Goal: Task Accomplishment & Management: Use online tool/utility

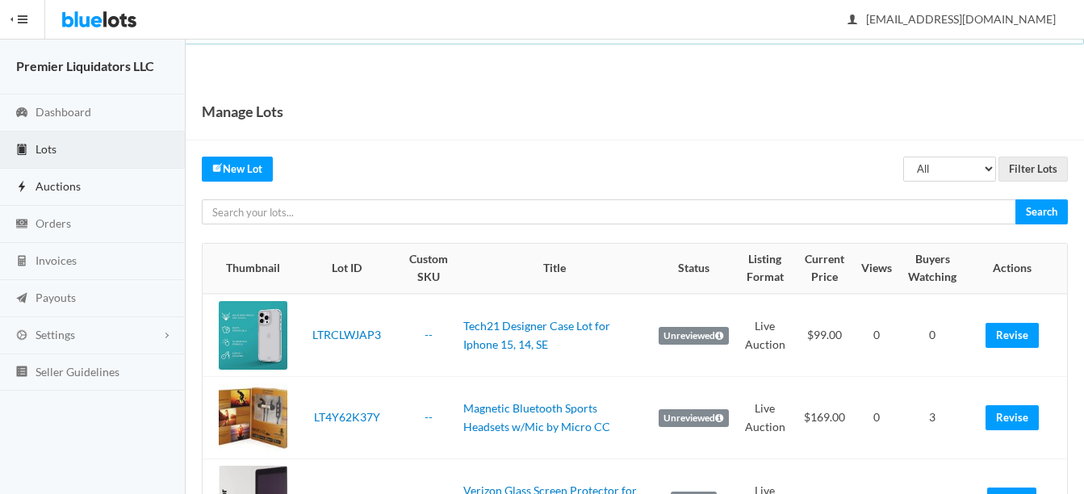
click at [54, 182] on span "Auctions" at bounding box center [58, 186] width 45 height 14
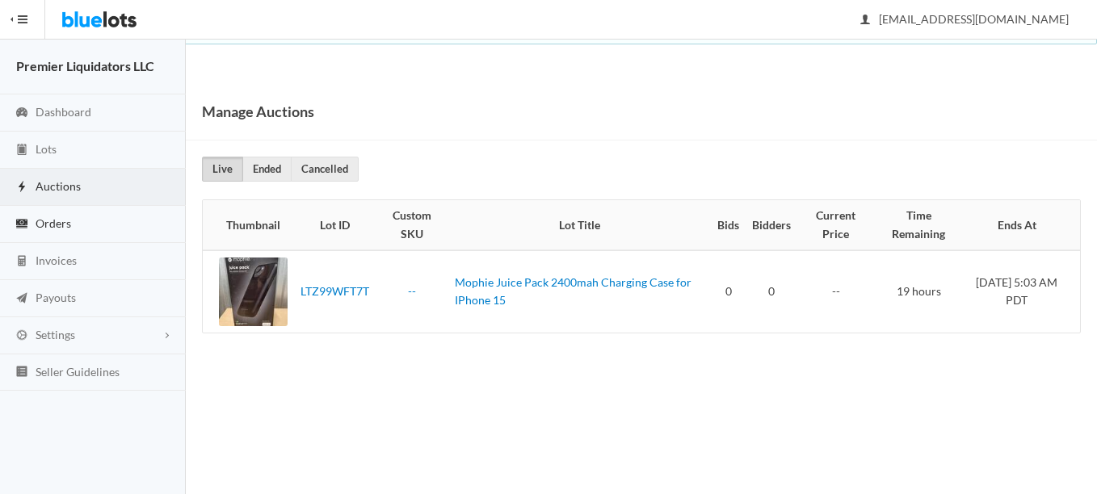
click at [54, 227] on span "Orders" at bounding box center [54, 223] width 36 height 14
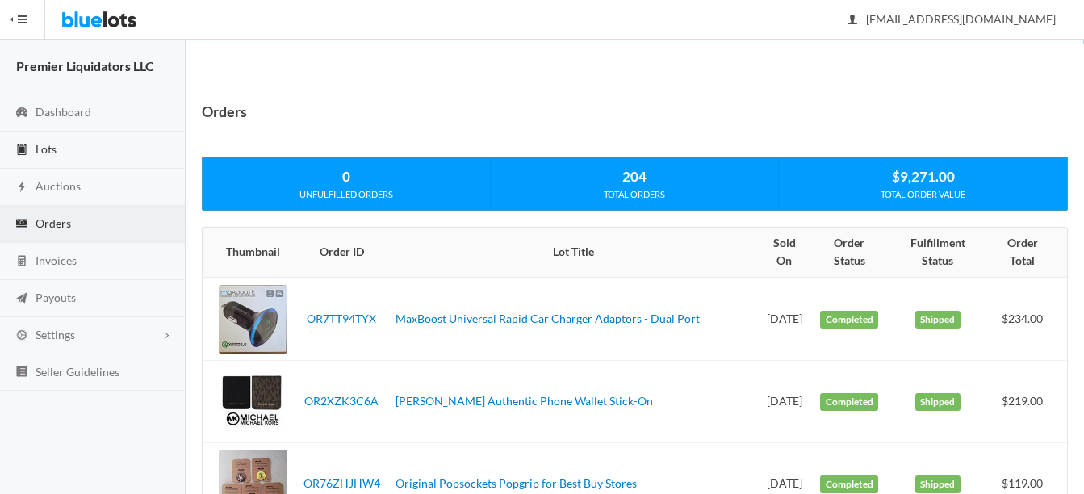
click at [40, 149] on span "Lots" at bounding box center [46, 149] width 21 height 14
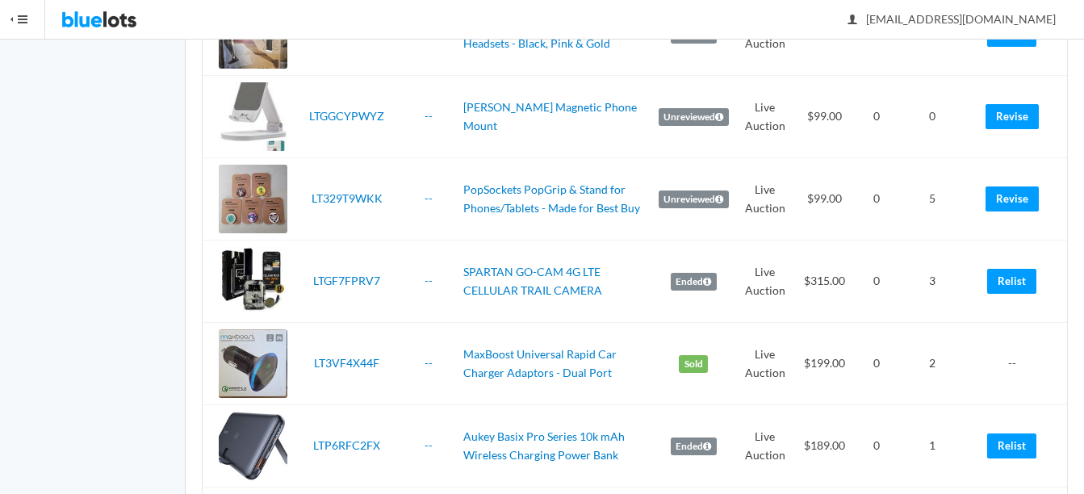
scroll to position [1292, 0]
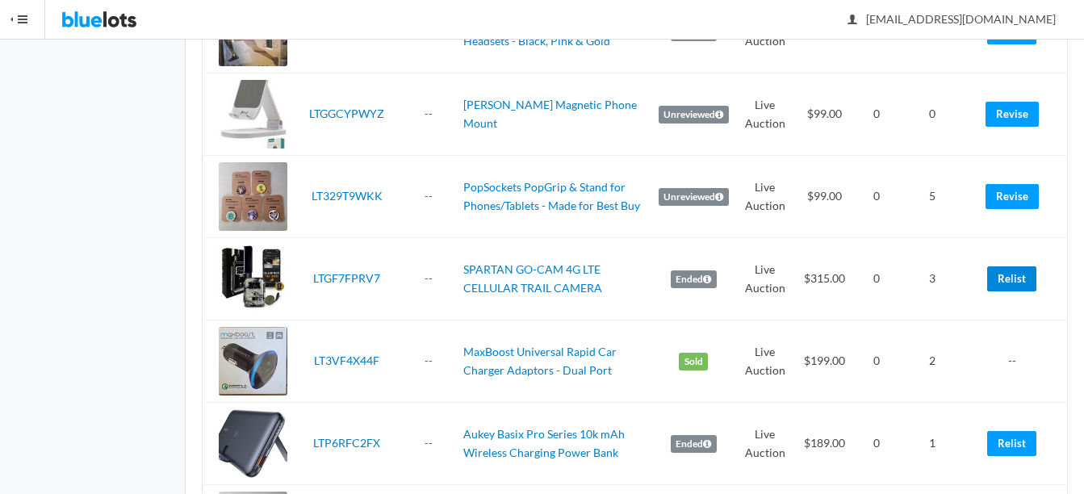
click at [1023, 279] on link "Relist" at bounding box center [1012, 278] width 49 height 25
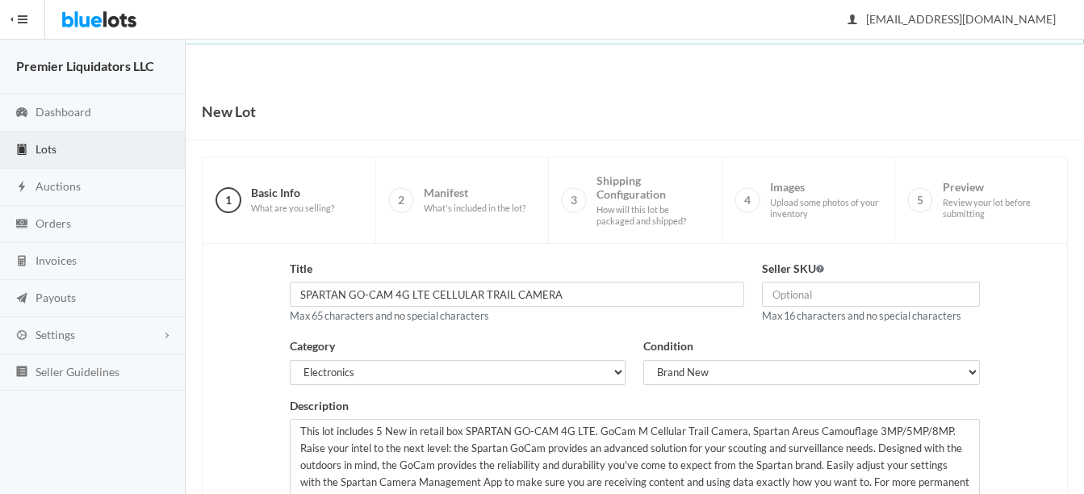
scroll to position [328, 0]
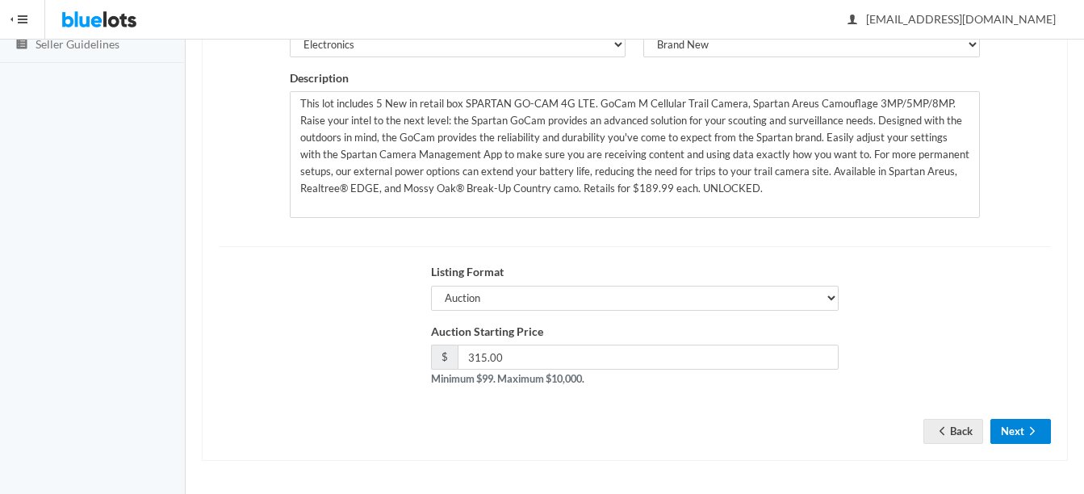
click at [1025, 426] on icon "arrow forward" at bounding box center [1033, 431] width 16 height 13
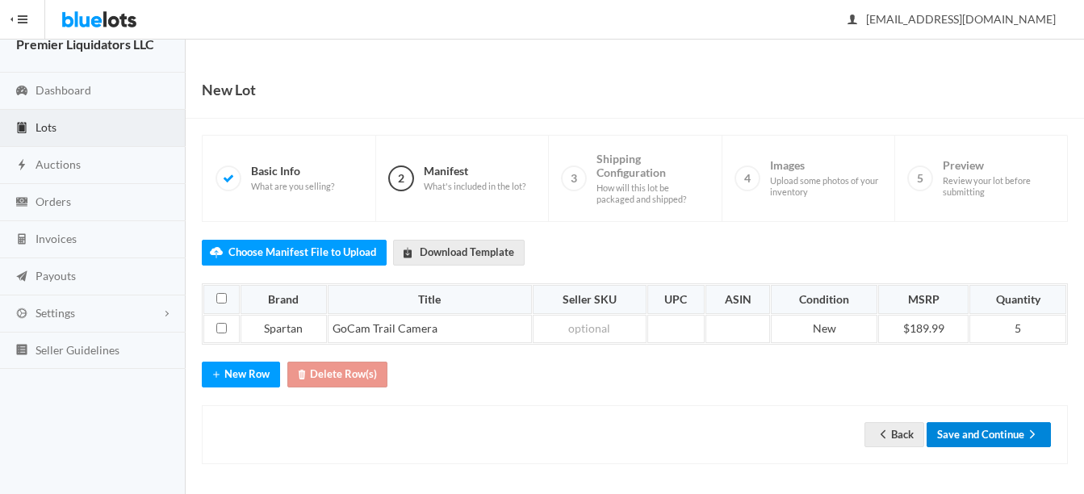
scroll to position [25, 0]
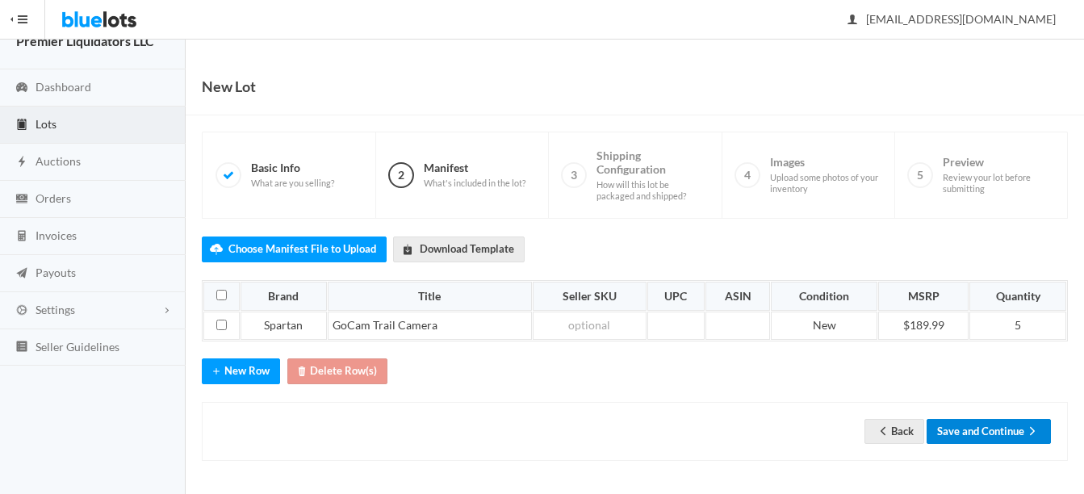
click at [995, 421] on button "Save and Continue" at bounding box center [989, 431] width 124 height 25
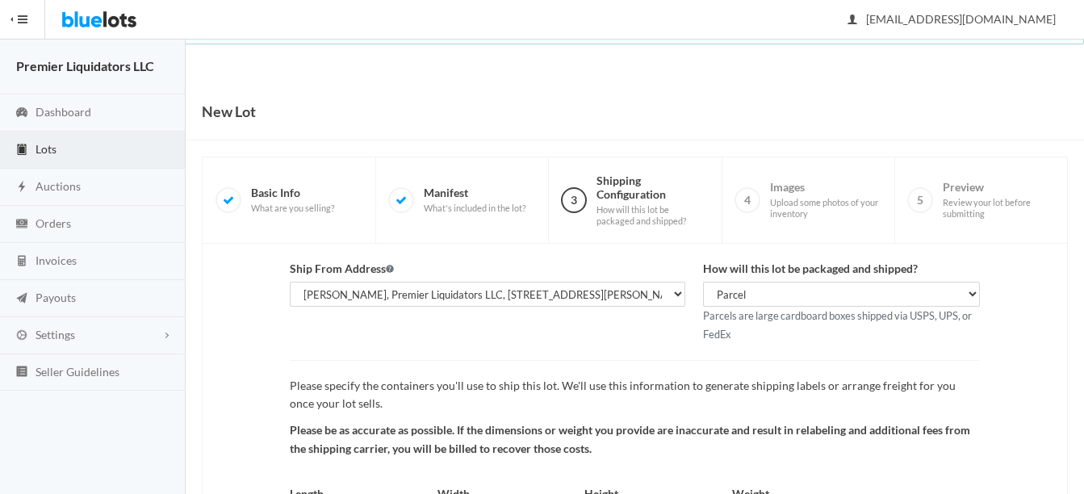
scroll to position [169, 0]
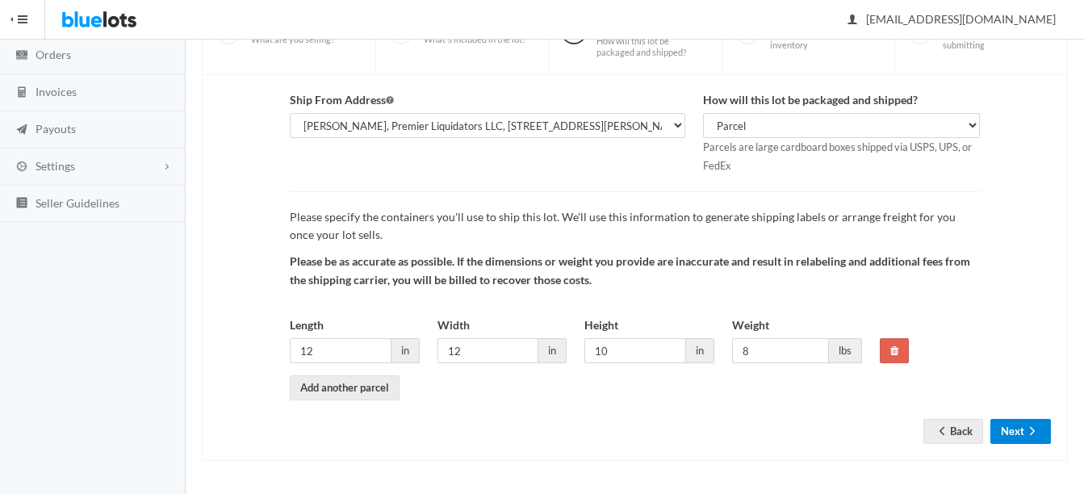
click at [1027, 430] on icon "arrow forward" at bounding box center [1033, 431] width 16 height 13
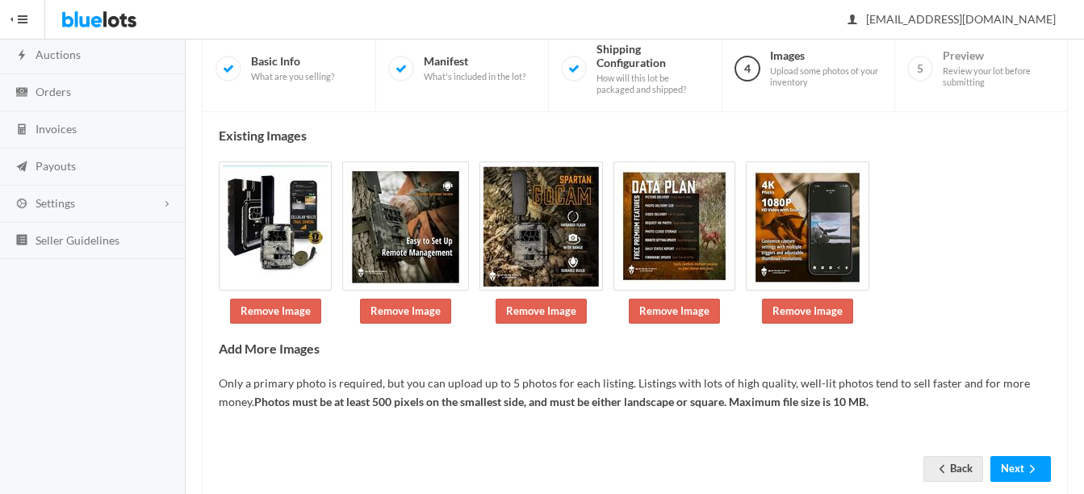
scroll to position [170, 0]
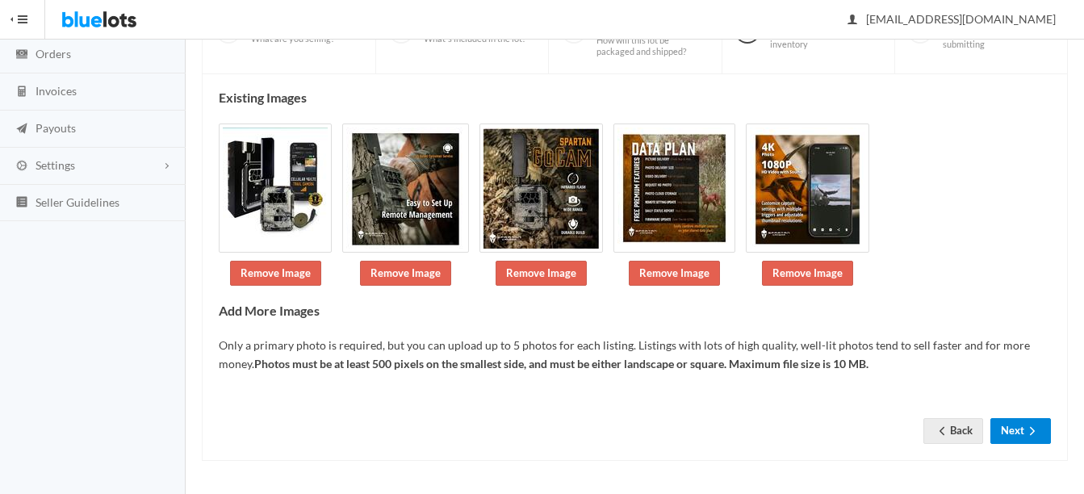
click at [1030, 429] on icon "arrow forward" at bounding box center [1033, 431] width 16 height 13
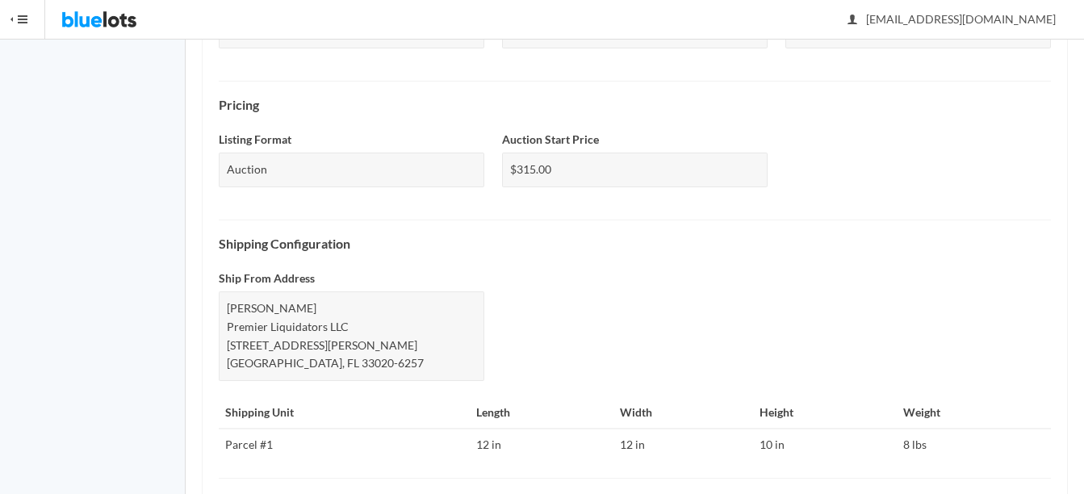
scroll to position [786, 0]
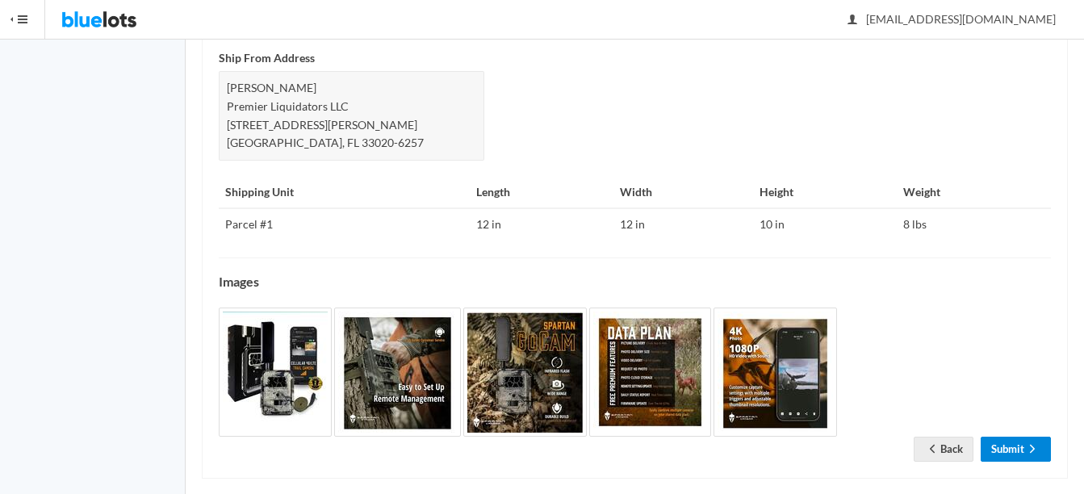
click at [1012, 437] on link "Submit" at bounding box center [1016, 449] width 70 height 25
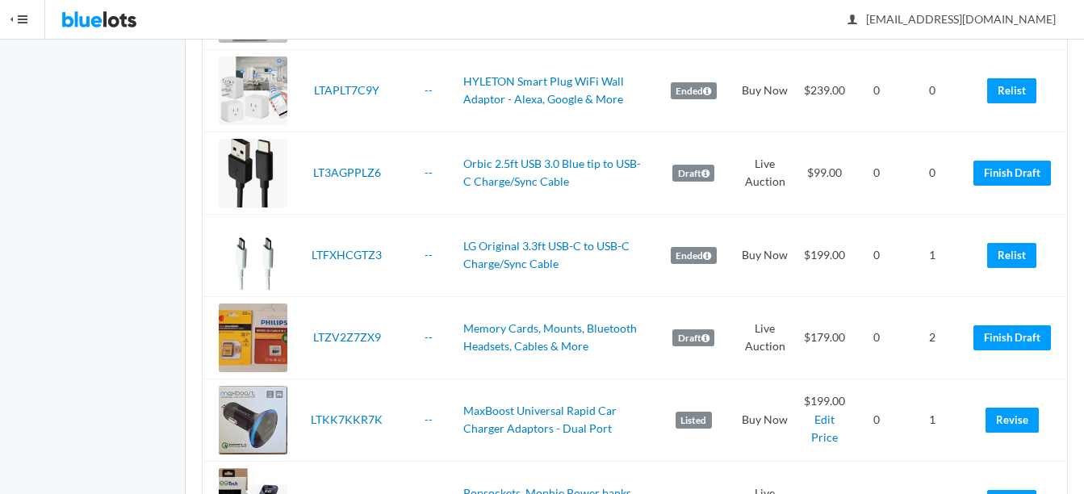
scroll to position [646, 0]
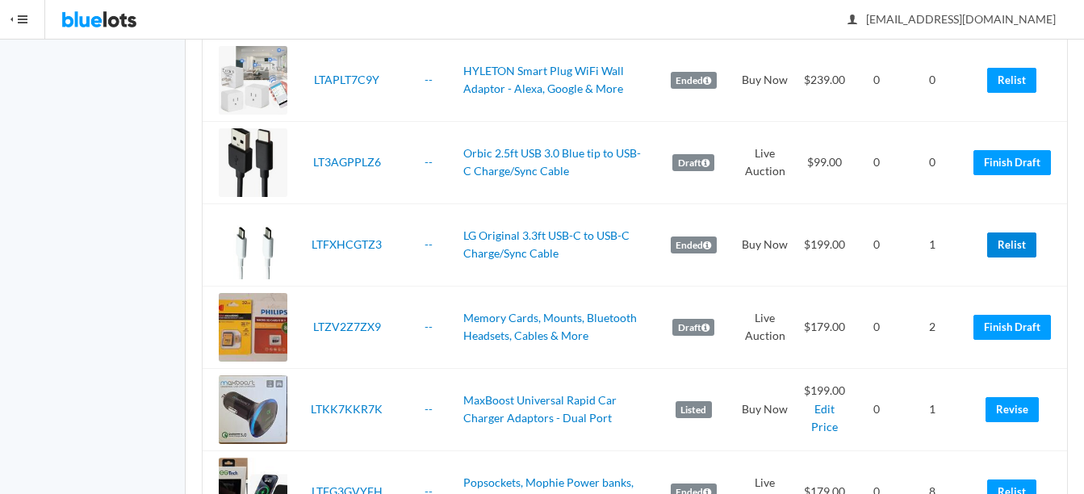
click at [1025, 250] on link "Relist" at bounding box center [1012, 245] width 49 height 25
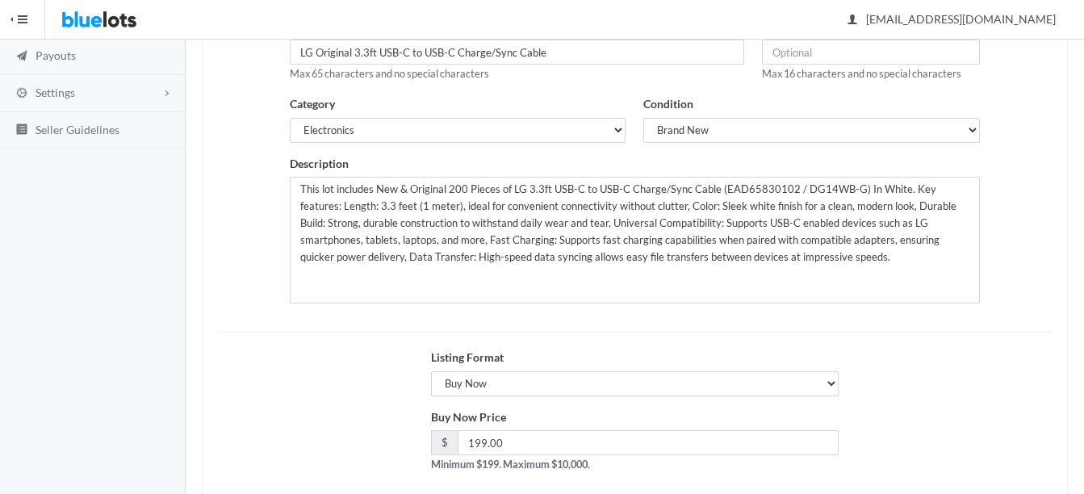
scroll to position [323, 0]
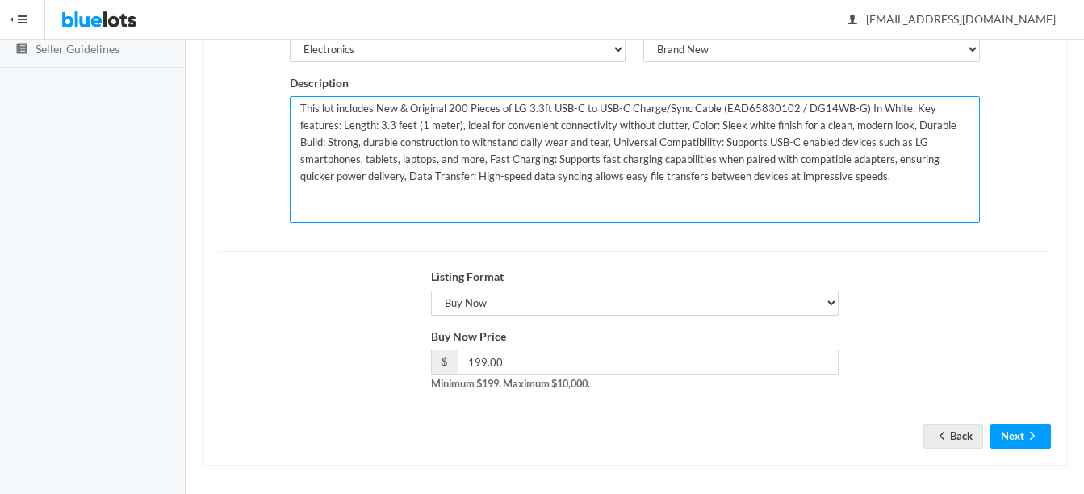
click at [455, 110] on textarea "This lot includes New & Original 200 Pieces of LG 3.3ft USB-C to USB-C Charge/S…" at bounding box center [635, 159] width 690 height 127
type textarea "This lot includes New & Original 100 Pieces of LG 3.3ft USB-C to USB-C Charge/S…"
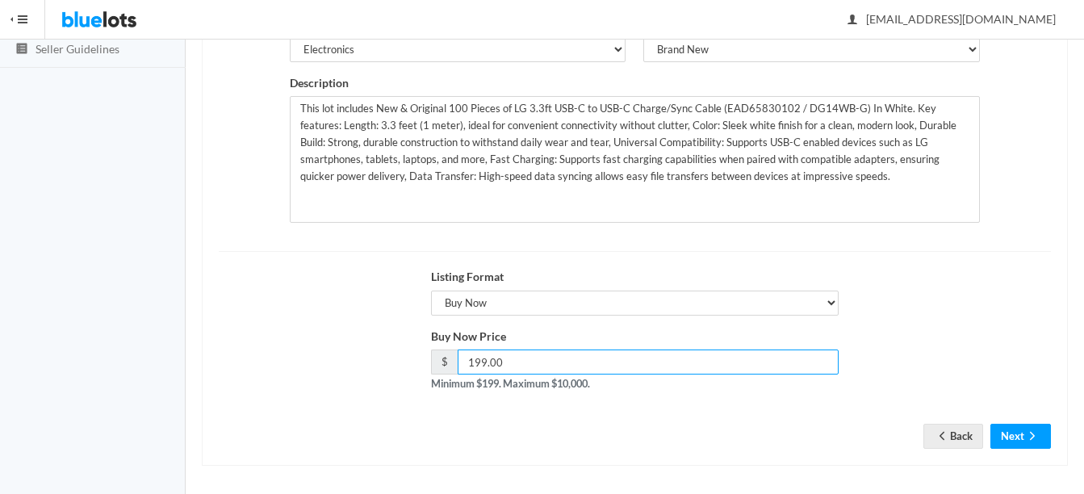
click at [632, 367] on input "199.00" at bounding box center [648, 362] width 381 height 25
type input "1"
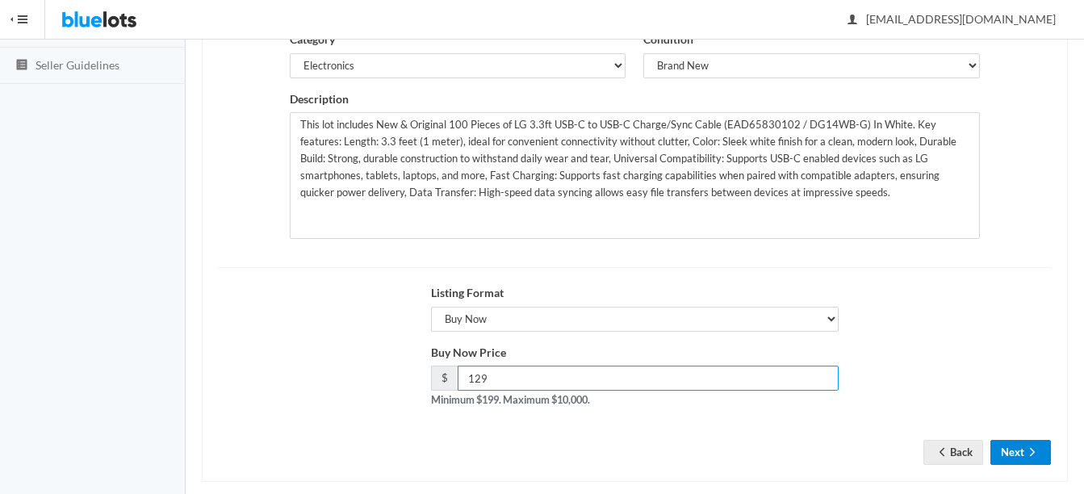
scroll to position [328, 0]
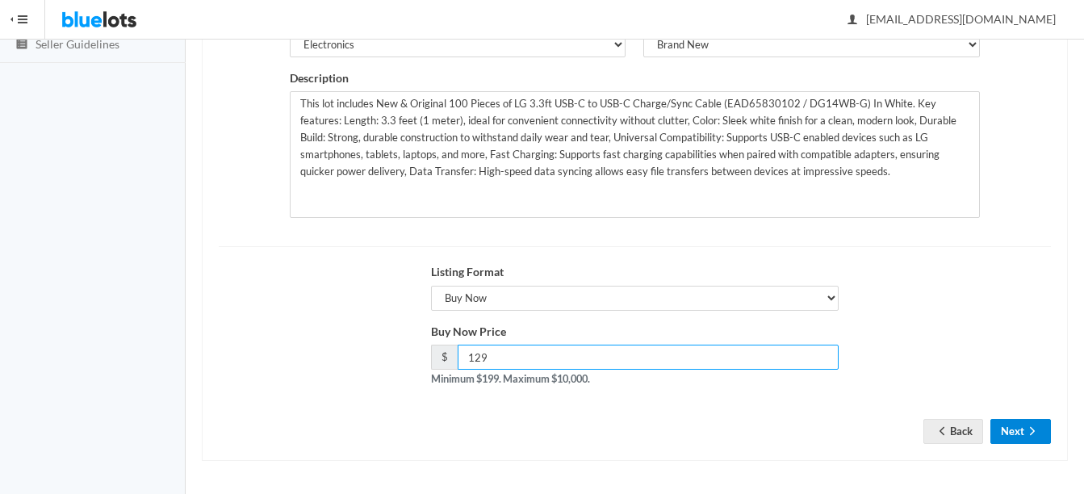
type input "129"
click at [1017, 425] on button "Next" at bounding box center [1021, 431] width 61 height 25
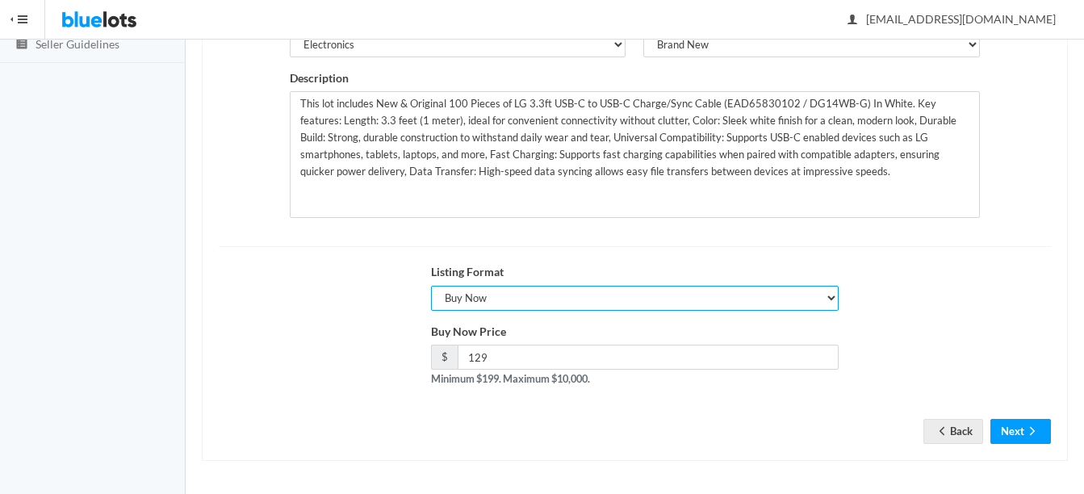
click at [615, 296] on select "Choose a listing format Auction Buy Now" at bounding box center [635, 298] width 408 height 25
select select "true"
click at [431, 286] on select "Choose a listing format Auction Buy Now" at bounding box center [635, 298] width 408 height 25
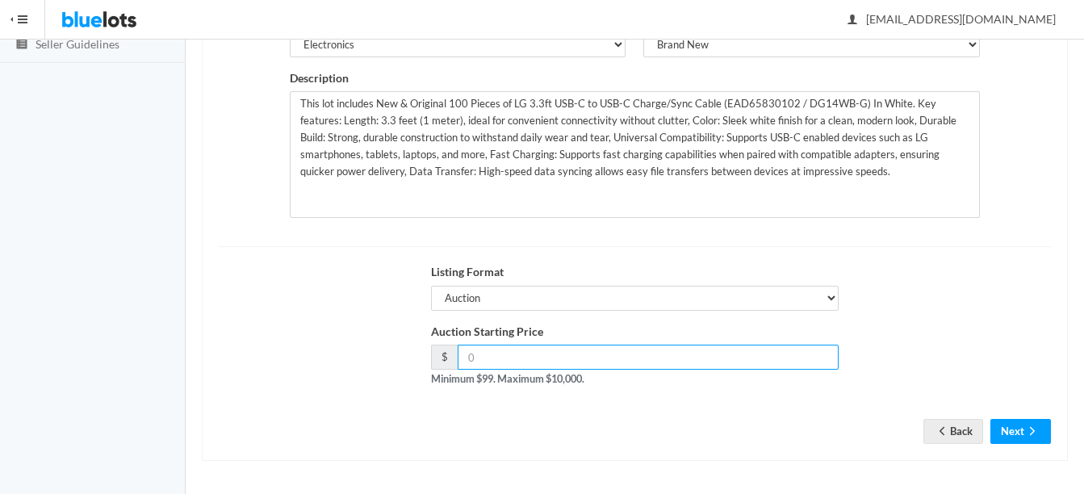
click at [636, 357] on input "number" at bounding box center [648, 357] width 381 height 25
type input "129"
click at [1017, 435] on button "Next" at bounding box center [1021, 431] width 61 height 25
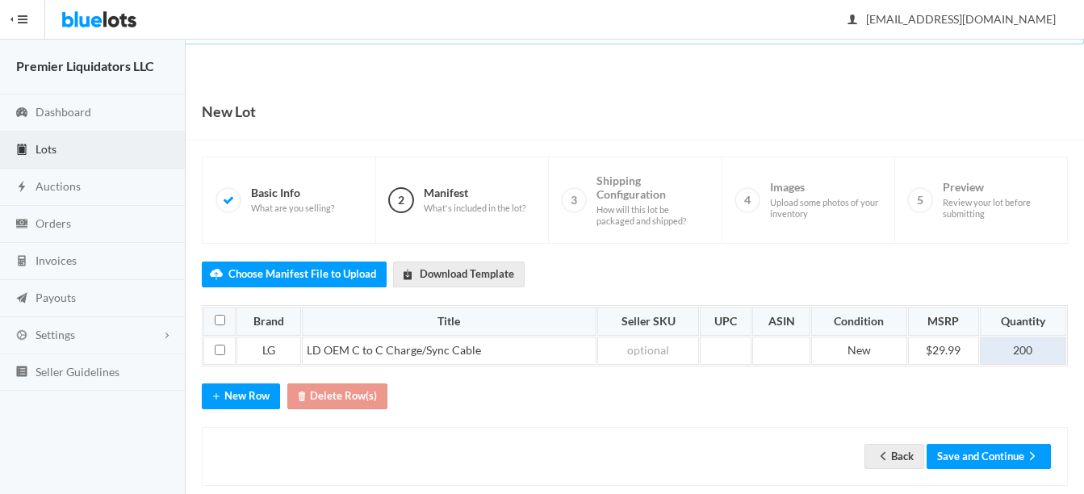
click at [1038, 350] on td "200" at bounding box center [1023, 351] width 86 height 29
click at [1008, 450] on button "Save and Continue" at bounding box center [989, 456] width 124 height 25
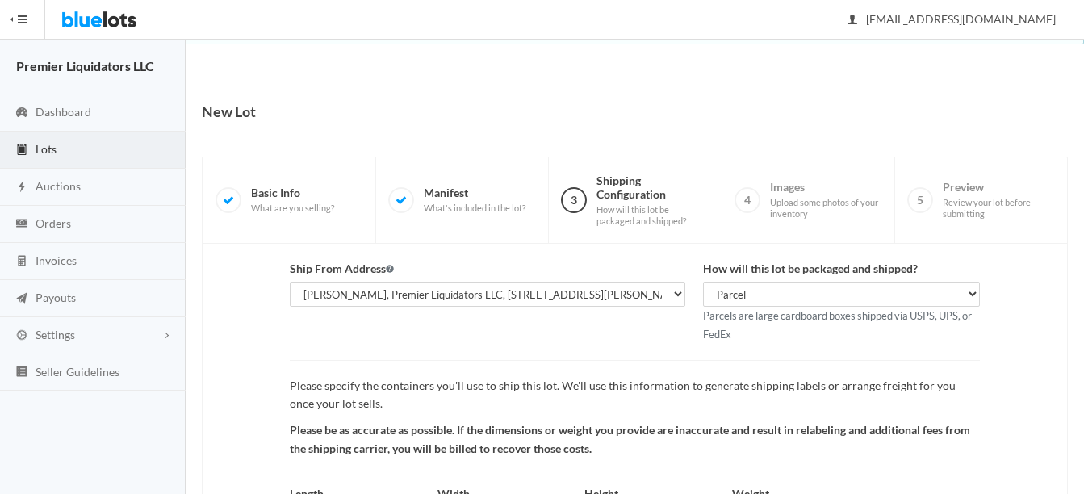
scroll to position [169, 0]
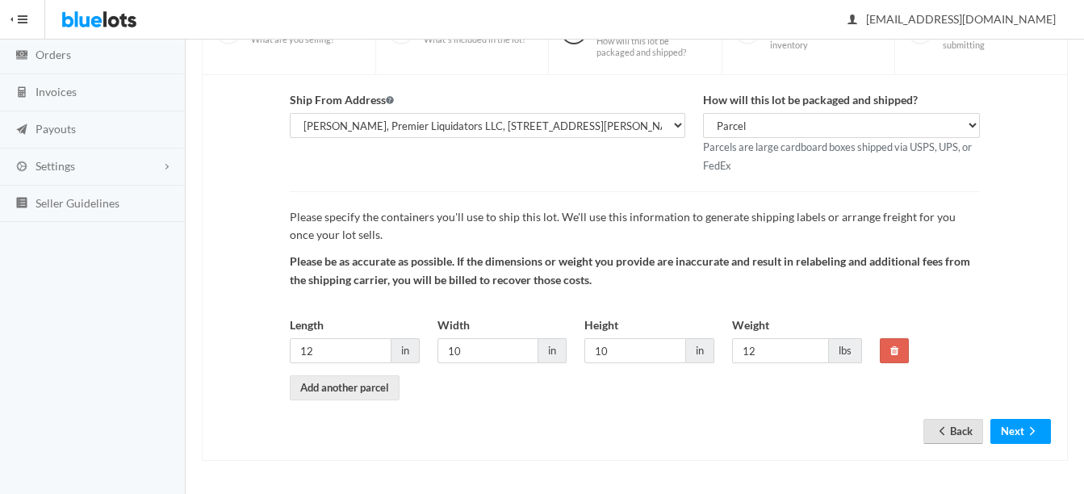
click at [949, 424] on link "Back" at bounding box center [954, 431] width 60 height 25
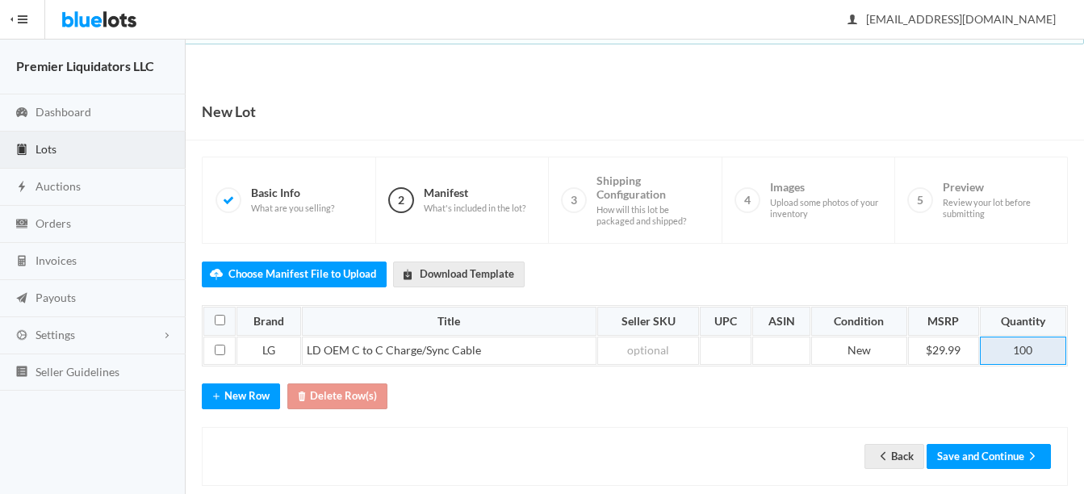
click at [1039, 346] on td "100" at bounding box center [1023, 351] width 86 height 29
click at [899, 455] on link "Back" at bounding box center [895, 456] width 60 height 25
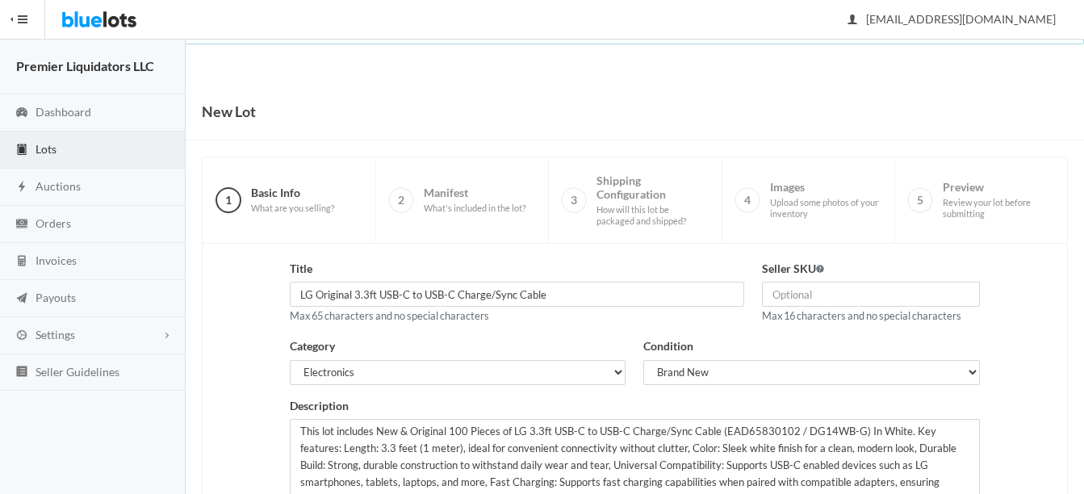
scroll to position [328, 0]
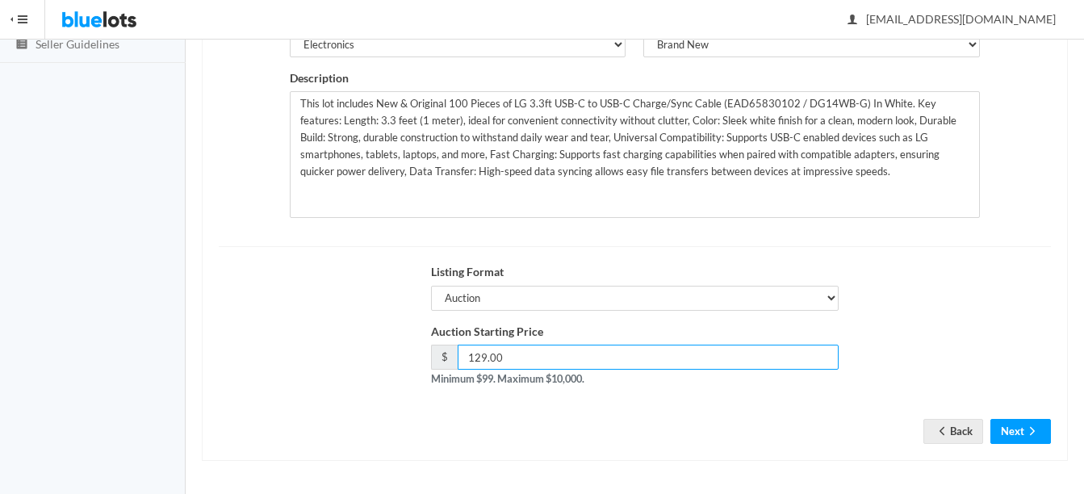
click at [536, 353] on input "129.00" at bounding box center [648, 357] width 381 height 25
type input "1"
type input "120"
click at [1029, 430] on icon "arrow forward" at bounding box center [1033, 431] width 16 height 13
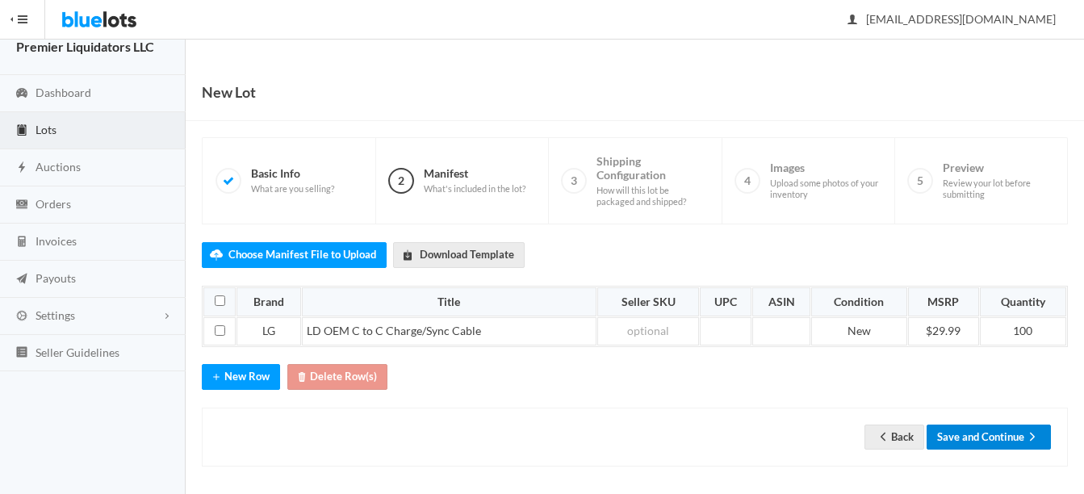
scroll to position [25, 0]
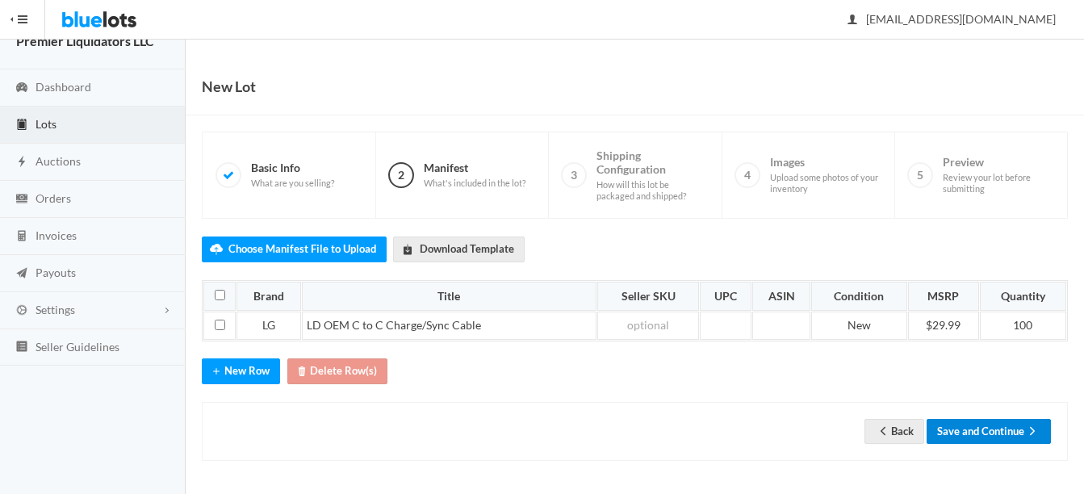
click at [976, 434] on button "Save and Continue" at bounding box center [989, 431] width 124 height 25
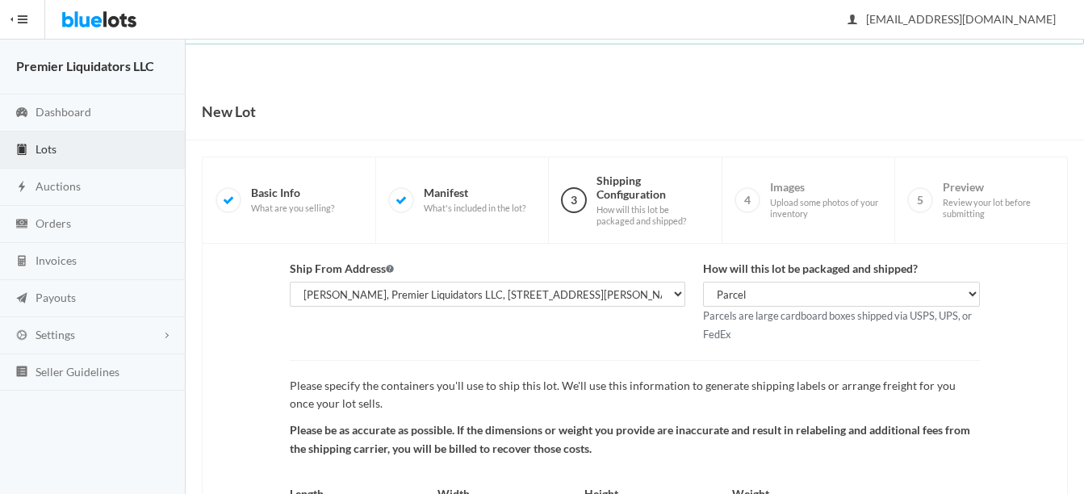
scroll to position [169, 0]
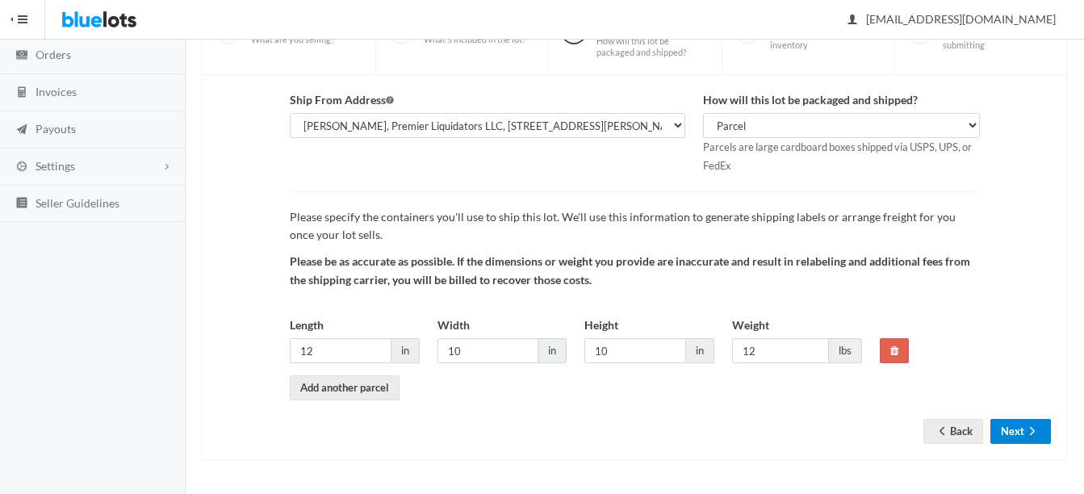
click at [1019, 422] on button "Next" at bounding box center [1021, 431] width 61 height 25
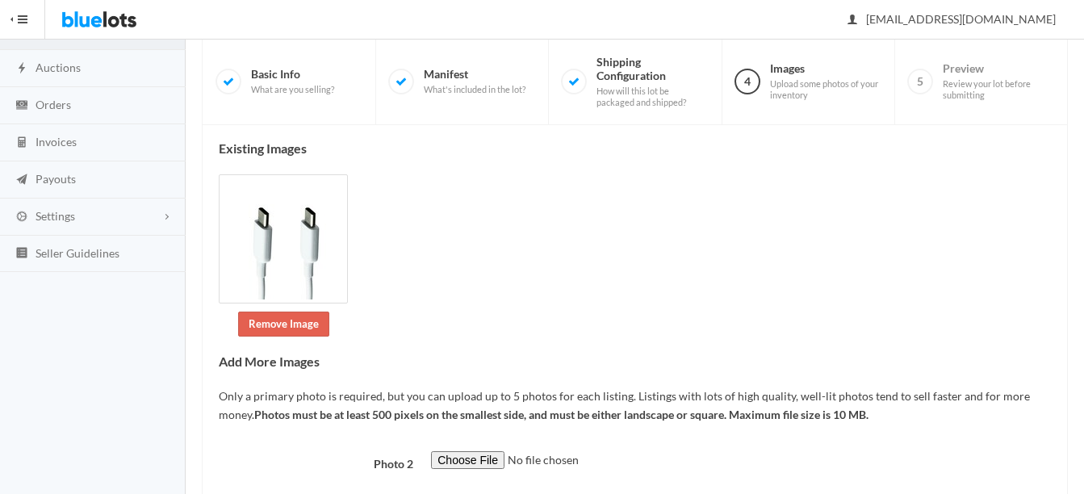
scroll to position [323, 0]
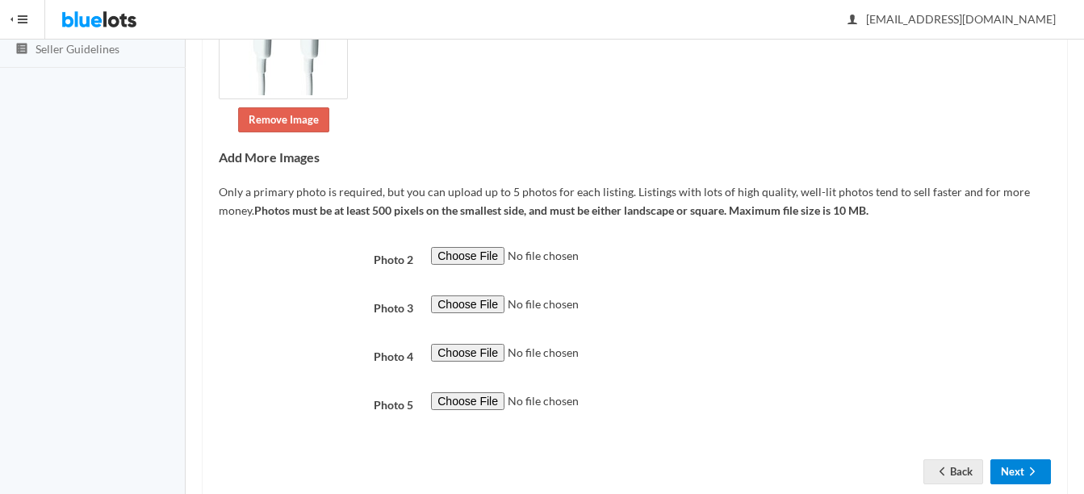
click at [1022, 468] on button "Next" at bounding box center [1021, 471] width 61 height 25
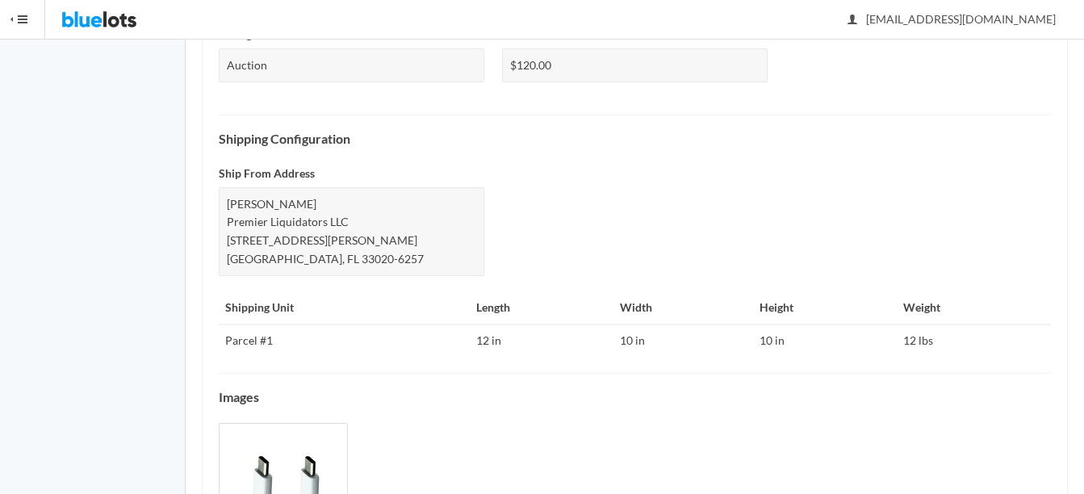
scroll to position [786, 0]
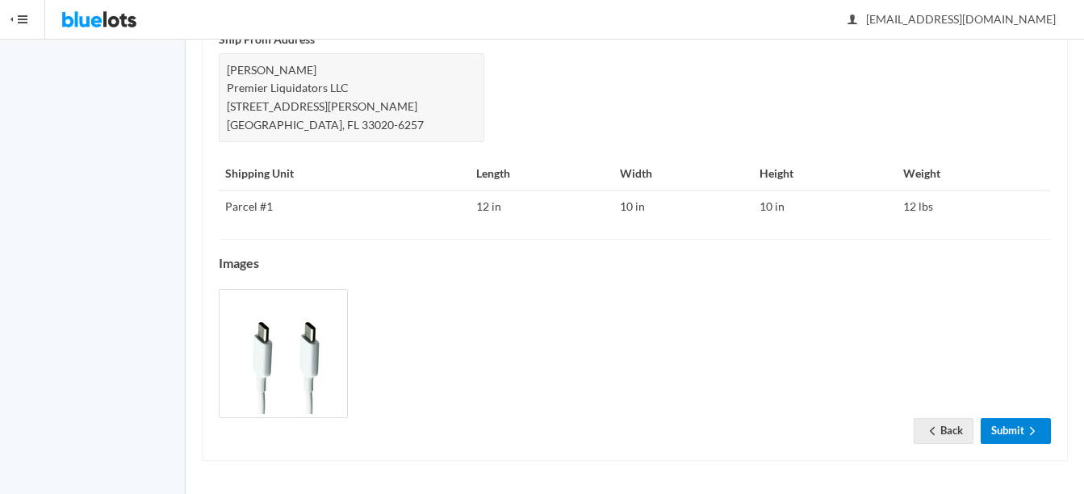
click at [1003, 433] on link "Submit" at bounding box center [1016, 430] width 70 height 25
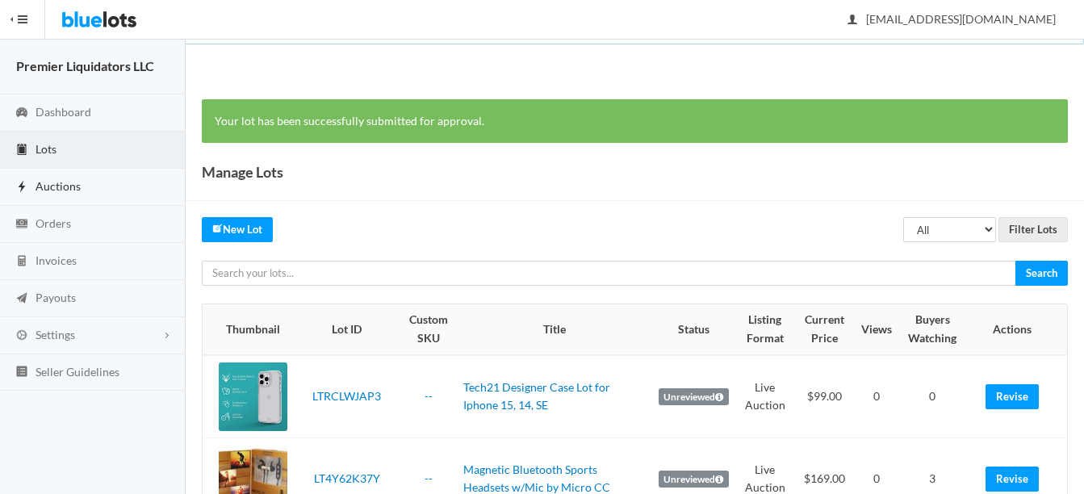
click at [54, 182] on span "Auctions" at bounding box center [58, 186] width 45 height 14
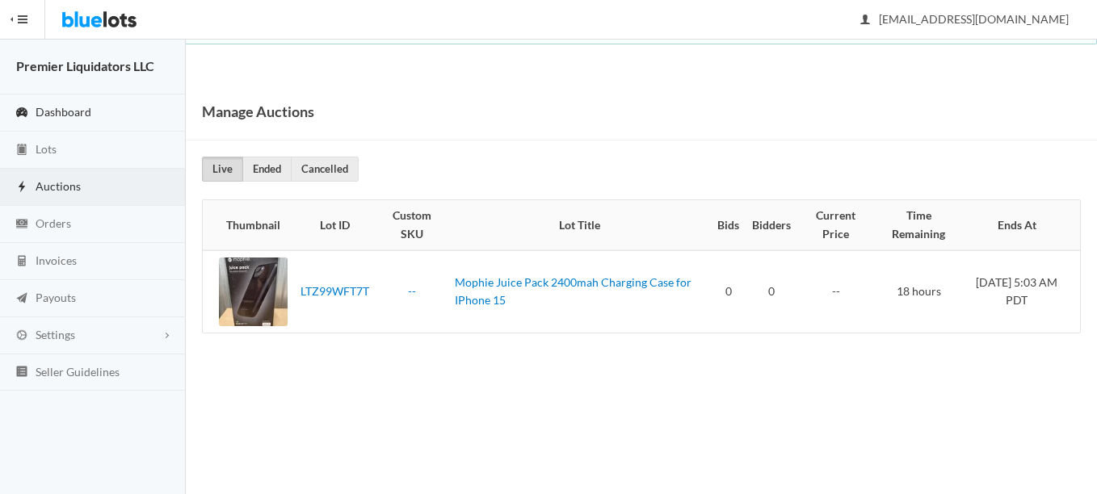
click at [54, 106] on span "Dashboard" at bounding box center [64, 112] width 56 height 14
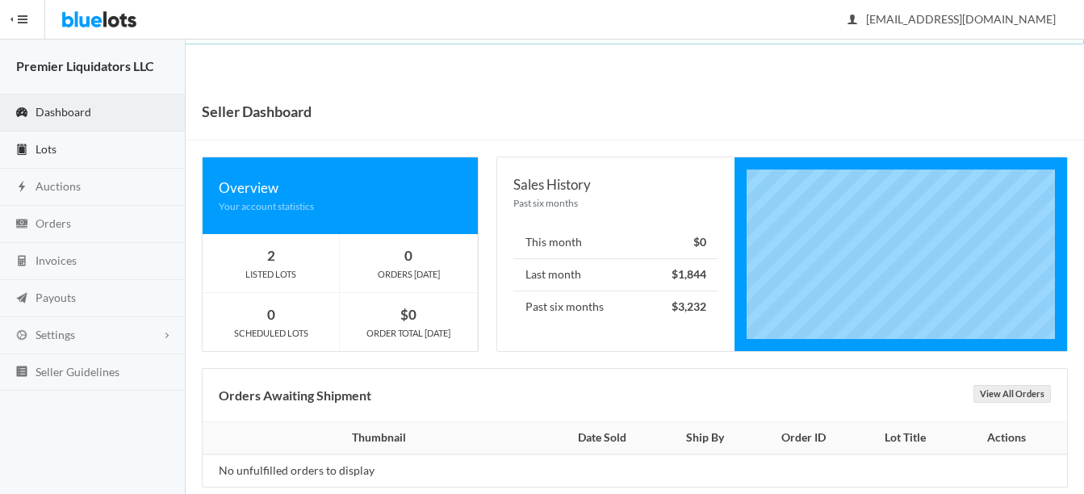
click at [44, 148] on span "Lots" at bounding box center [46, 149] width 21 height 14
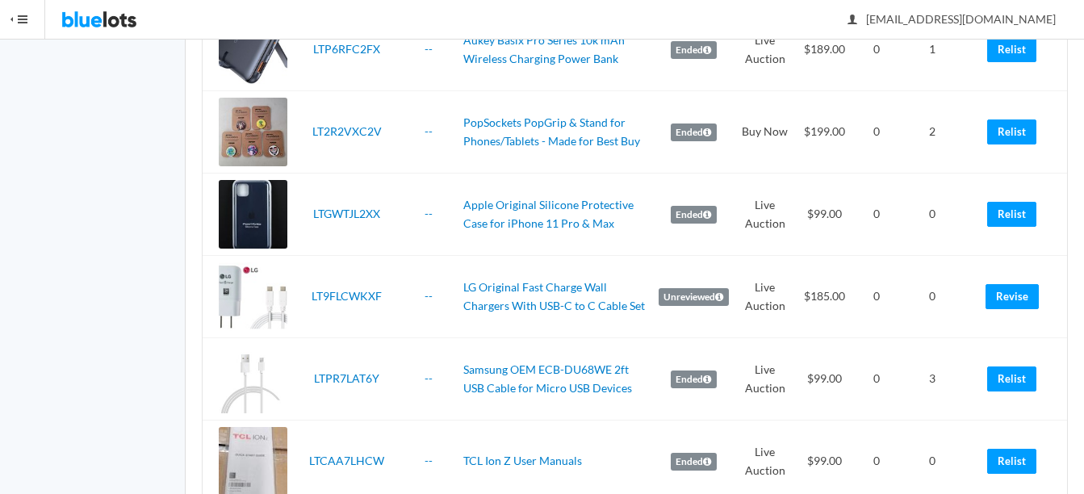
scroll to position [1696, 0]
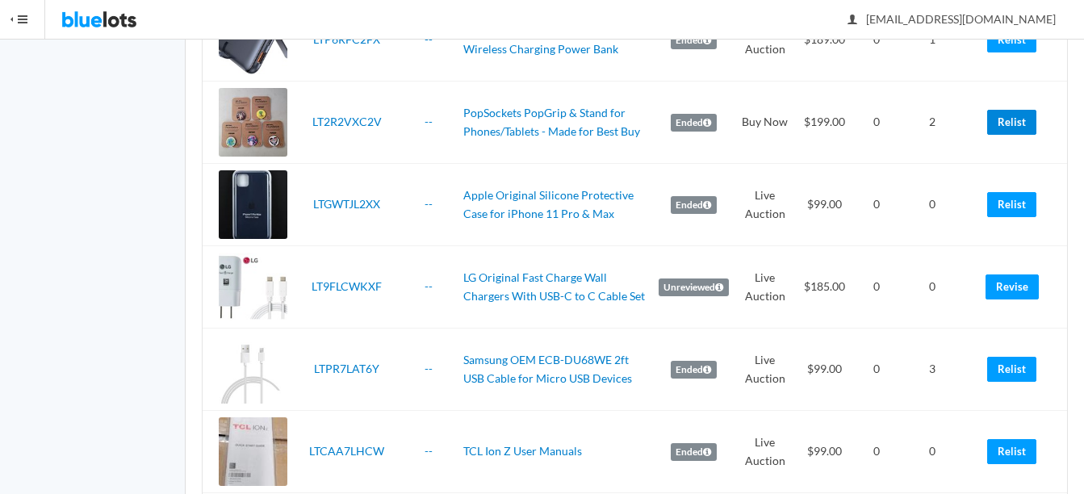
click at [1030, 123] on link "Relist" at bounding box center [1012, 122] width 49 height 25
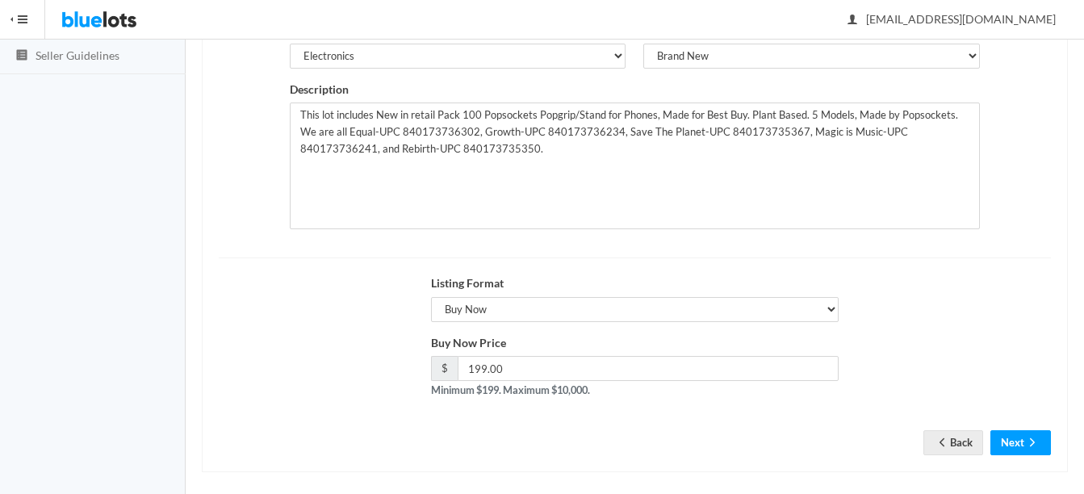
scroll to position [328, 0]
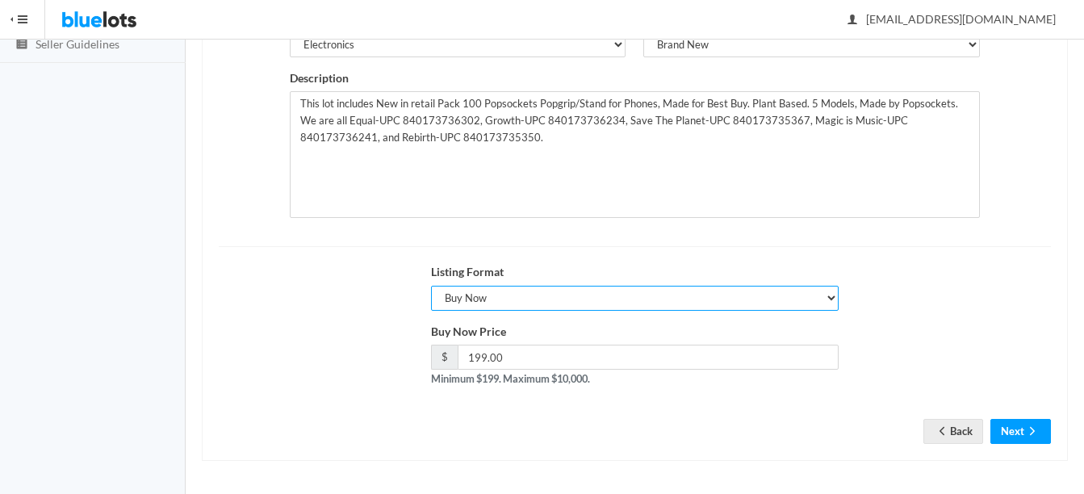
click at [500, 300] on select "Choose a listing format Auction Buy Now" at bounding box center [635, 298] width 408 height 25
select select "true"
click at [431, 286] on select "Choose a listing format Auction Buy Now" at bounding box center [635, 298] width 408 height 25
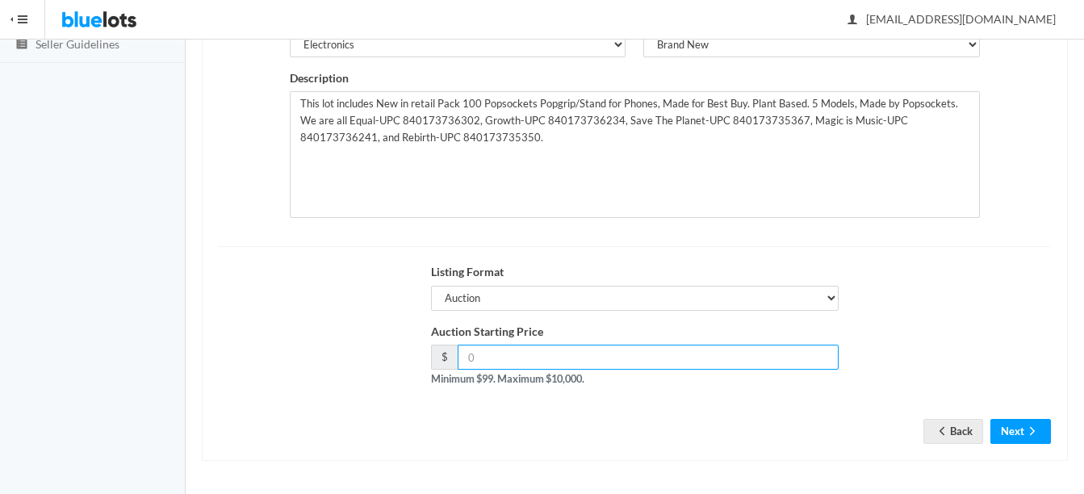
click at [533, 362] on input "number" at bounding box center [648, 357] width 381 height 25
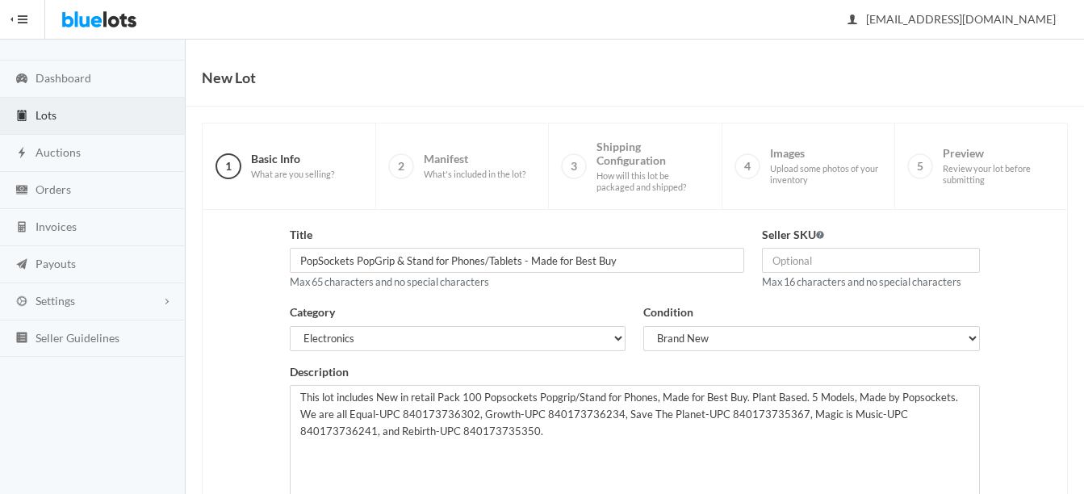
scroll to position [5, 0]
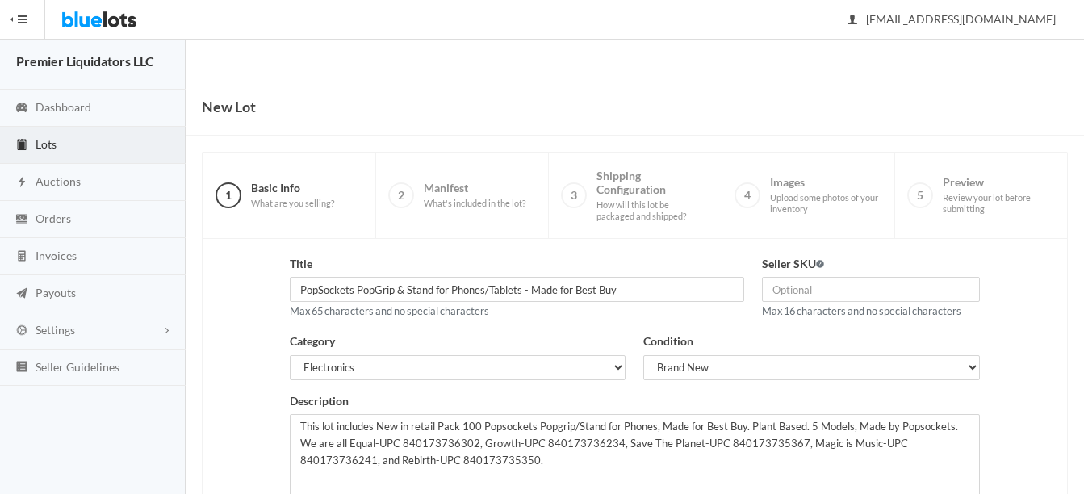
click at [52, 141] on span "Lots" at bounding box center [46, 144] width 21 height 14
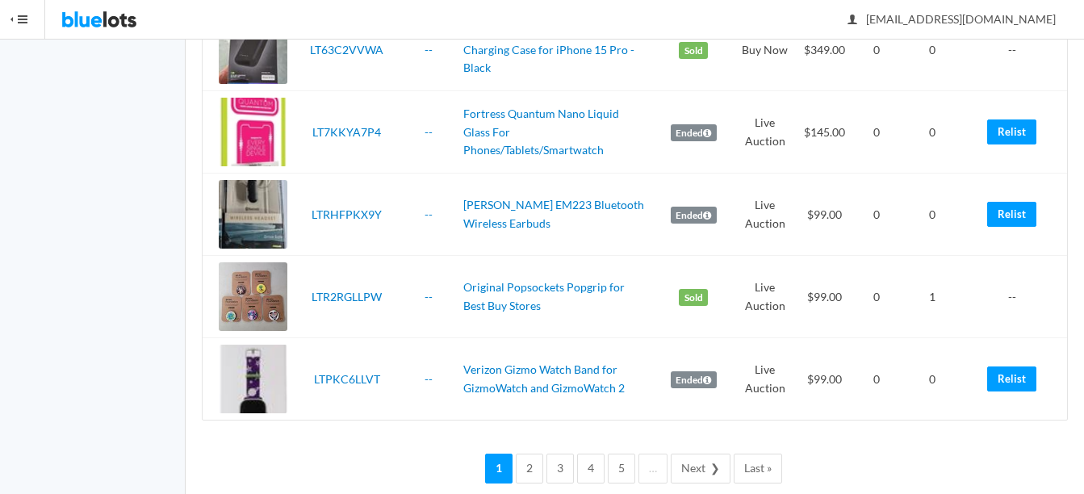
scroll to position [3956, 0]
